Goal: Transaction & Acquisition: Purchase product/service

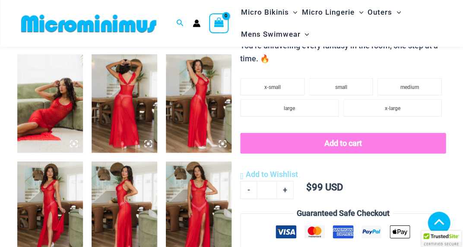
scroll to position [357, 0]
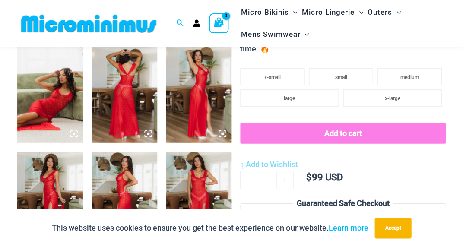
click at [73, 84] on img at bounding box center [50, 94] width 66 height 99
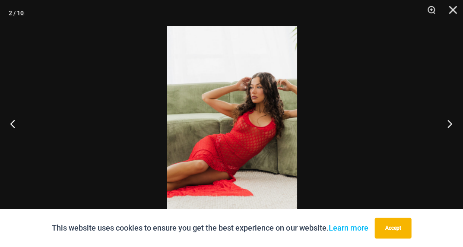
click at [447, 121] on button "Next" at bounding box center [447, 123] width 32 height 43
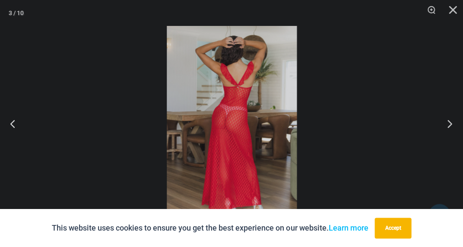
click at [447, 121] on div "“The Hottest Styles You’ve Never Seen” Exclusive Looks. Private Drops. Only Our…" at bounding box center [231, 123] width 463 height 247
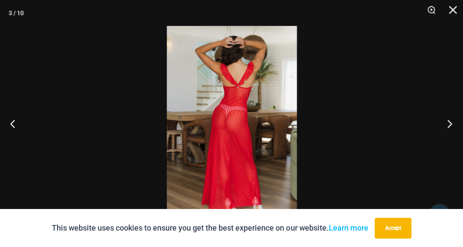
click at [447, 121] on button "Next" at bounding box center [447, 123] width 32 height 43
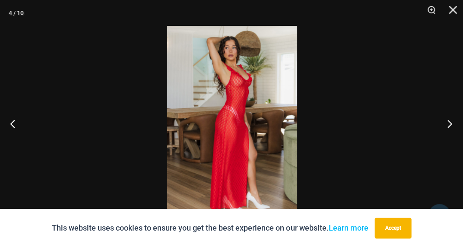
click at [447, 121] on button "Next" at bounding box center [447, 123] width 32 height 43
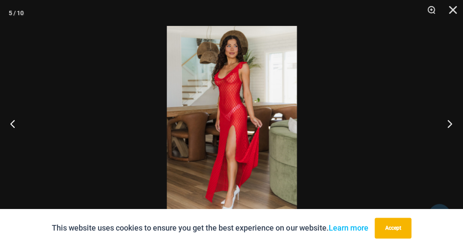
click at [447, 121] on button "Next" at bounding box center [447, 123] width 32 height 43
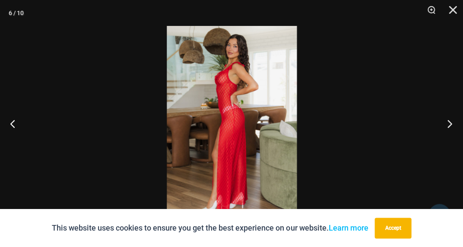
click at [447, 122] on button "Next" at bounding box center [447, 123] width 32 height 43
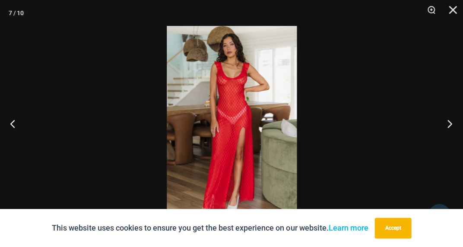
click at [447, 122] on button "Next" at bounding box center [447, 123] width 32 height 43
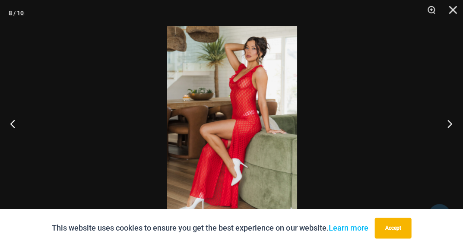
click at [447, 122] on button "Next" at bounding box center [447, 123] width 32 height 43
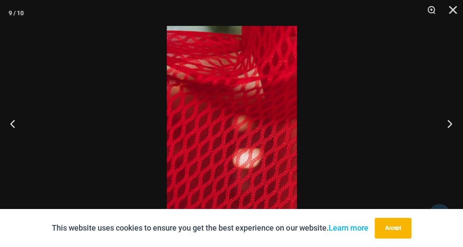
click at [447, 122] on button "Next" at bounding box center [447, 123] width 32 height 43
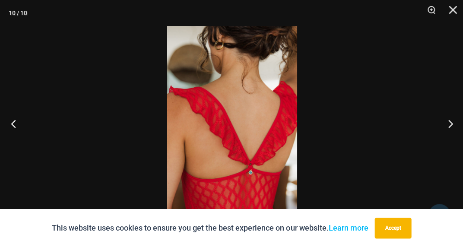
click at [11, 123] on button "Previous" at bounding box center [16, 123] width 32 height 43
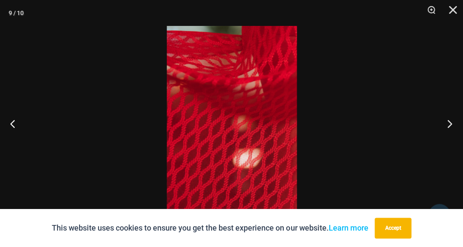
click at [448, 122] on button "Next" at bounding box center [447, 123] width 32 height 43
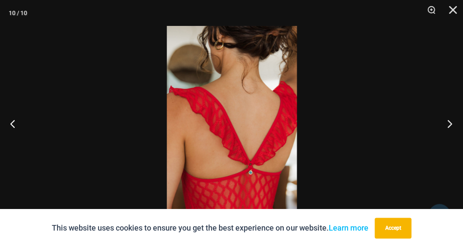
click at [448, 122] on button "Next" at bounding box center [447, 123] width 32 height 43
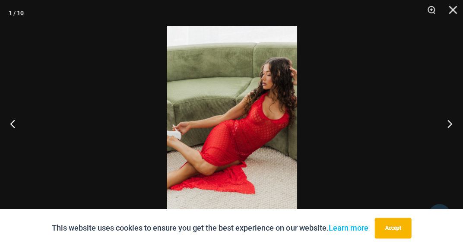
click at [448, 122] on button "Next" at bounding box center [447, 123] width 32 height 43
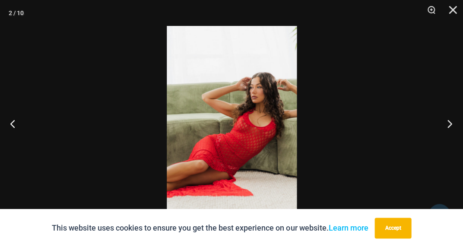
click at [448, 122] on button "Next" at bounding box center [447, 123] width 32 height 43
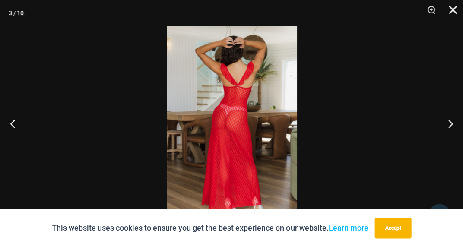
click at [451, 8] on button "Close" at bounding box center [450, 13] width 22 height 26
